Goal: Transaction & Acquisition: Register for event/course

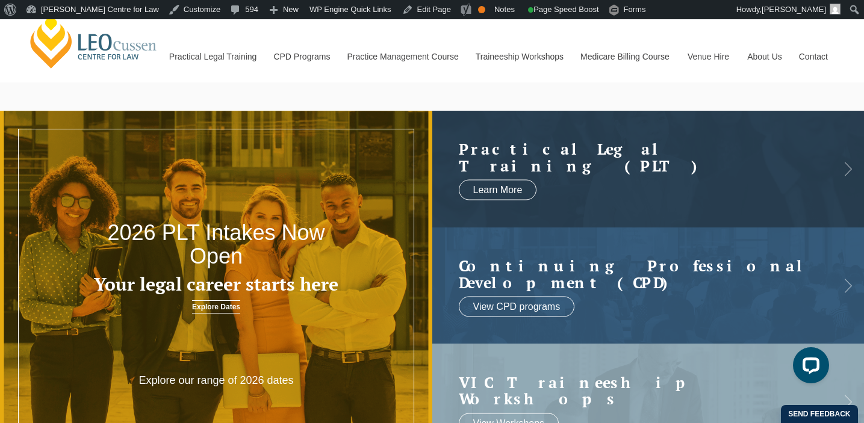
click at [666, 39] on link "Medicare Billing Course" at bounding box center [625, 57] width 107 height 52
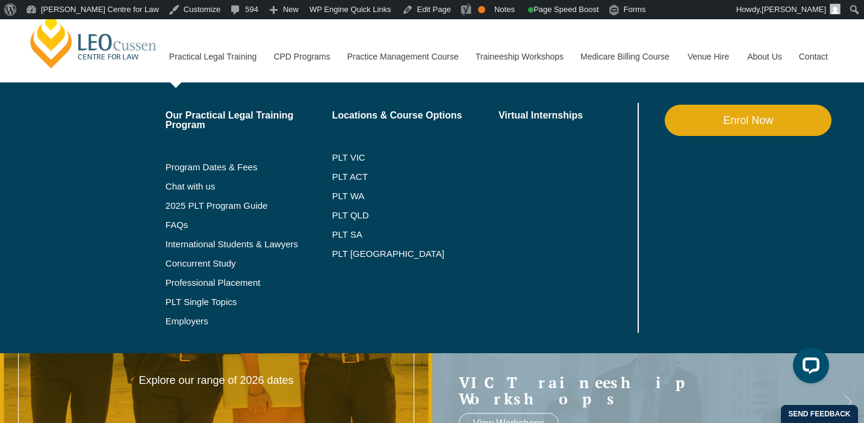
click at [696, 111] on link "Enrol Now" at bounding box center [748, 120] width 167 height 31
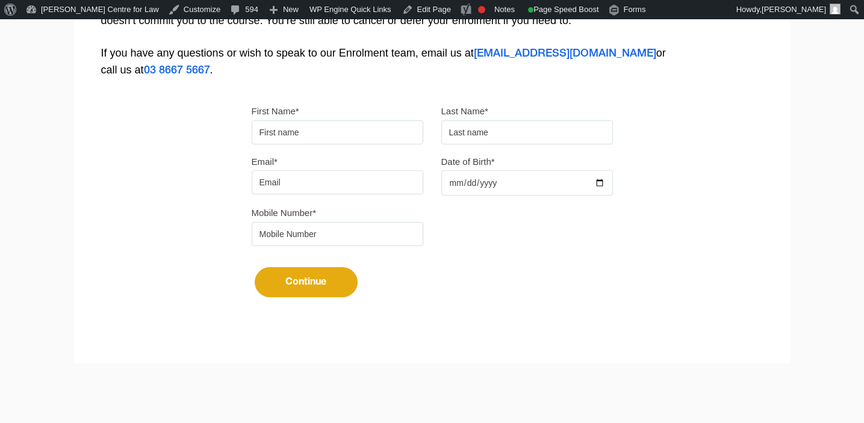
click at [311, 133] on input "First Name*" at bounding box center [338, 132] width 172 height 24
type input "nelson"
type input "oneill"
type input "nova@nelsononeill.com.au"
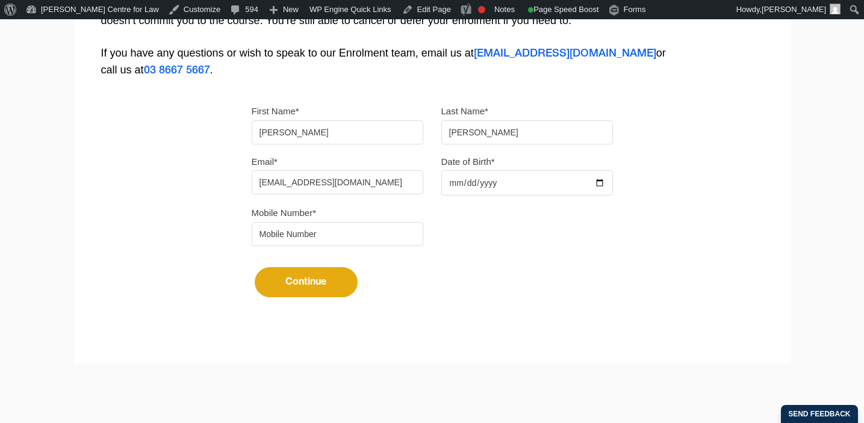
type input "3456789"
